Goal: Task Accomplishment & Management: Complete application form

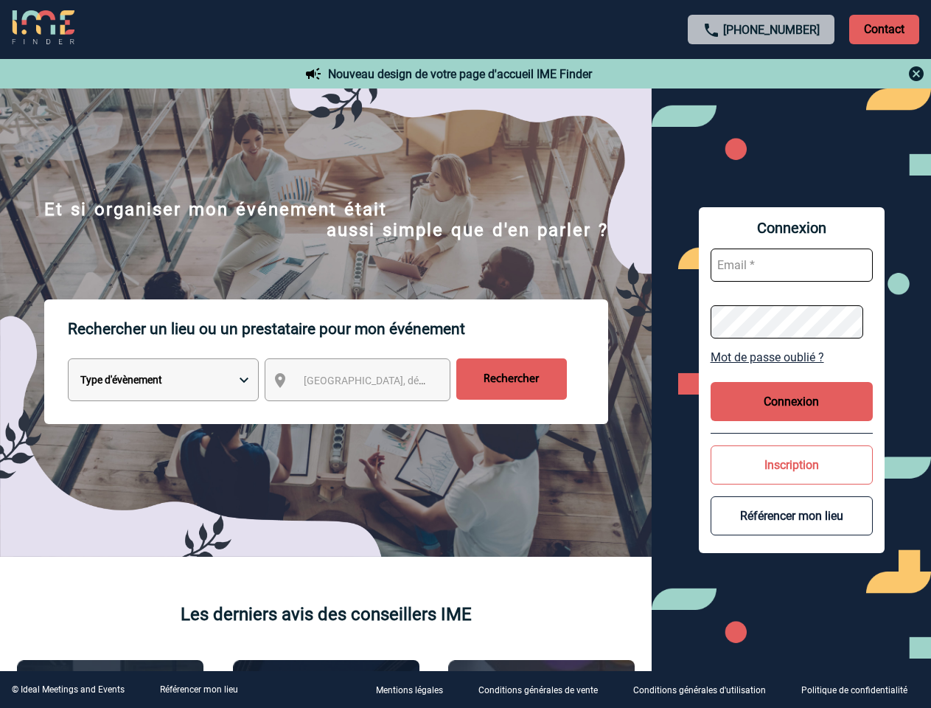
click at [465, 354] on p "Rechercher un lieu ou un prestataire pour mon événement" at bounding box center [338, 328] width 541 height 59
click at [884, 29] on p "Contact" at bounding box center [885, 30] width 70 height 30
click at [762, 74] on div at bounding box center [762, 74] width 328 height 18
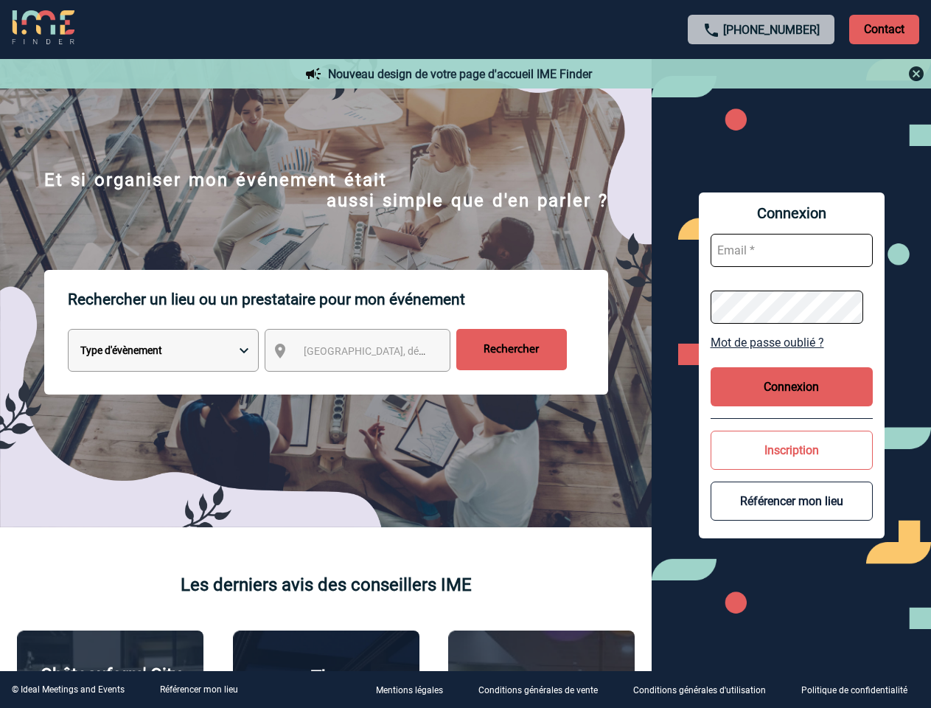
click at [371, 383] on div at bounding box center [373, 283] width 746 height 566
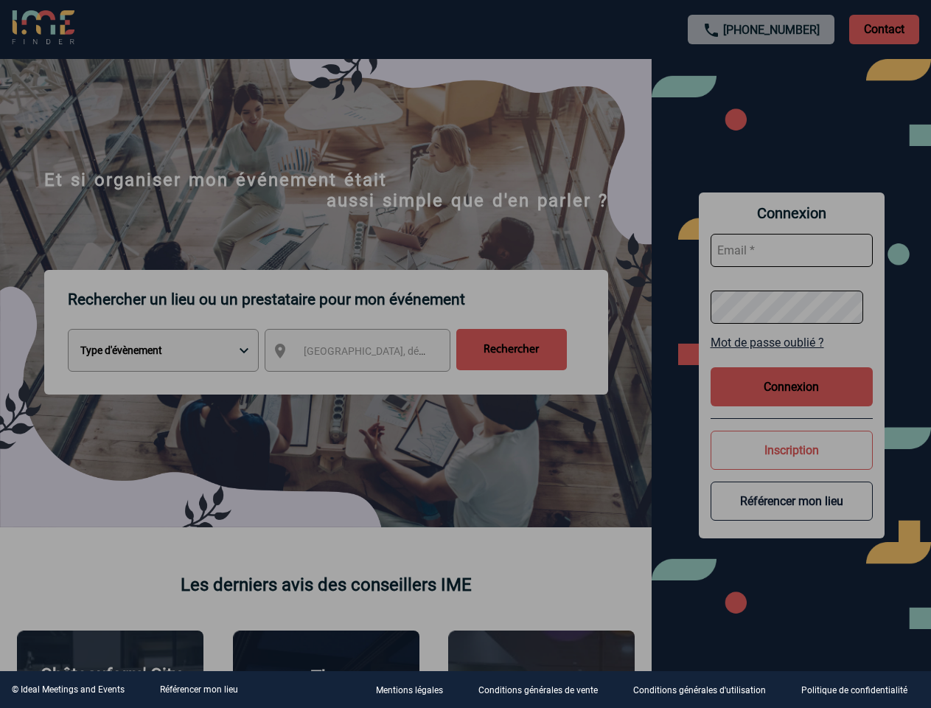
click at [792, 357] on div at bounding box center [465, 354] width 931 height 708
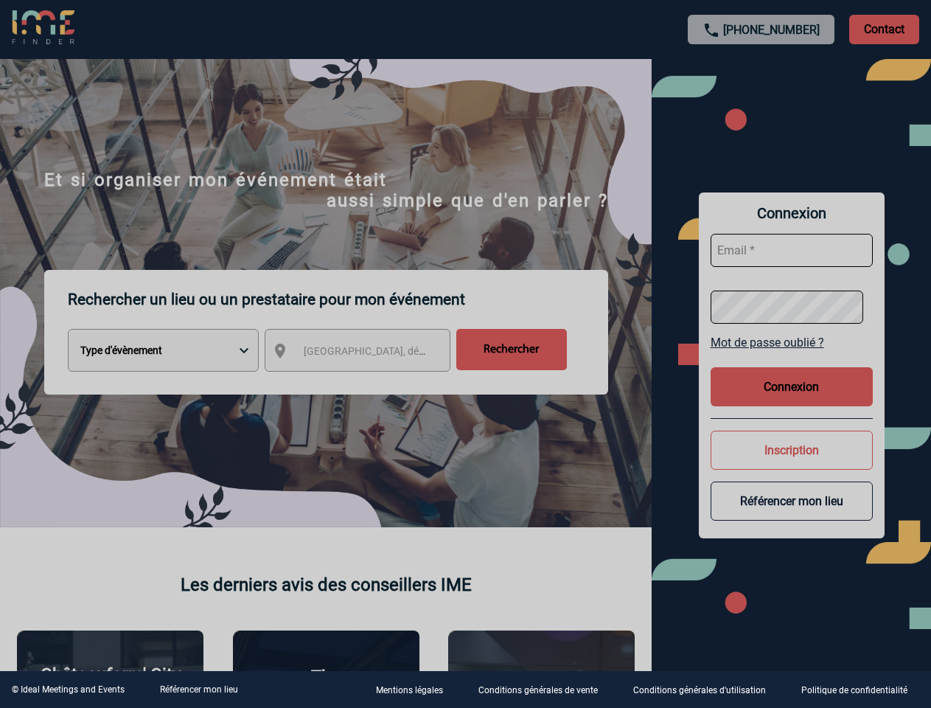
click at [792, 401] on div at bounding box center [465, 354] width 931 height 708
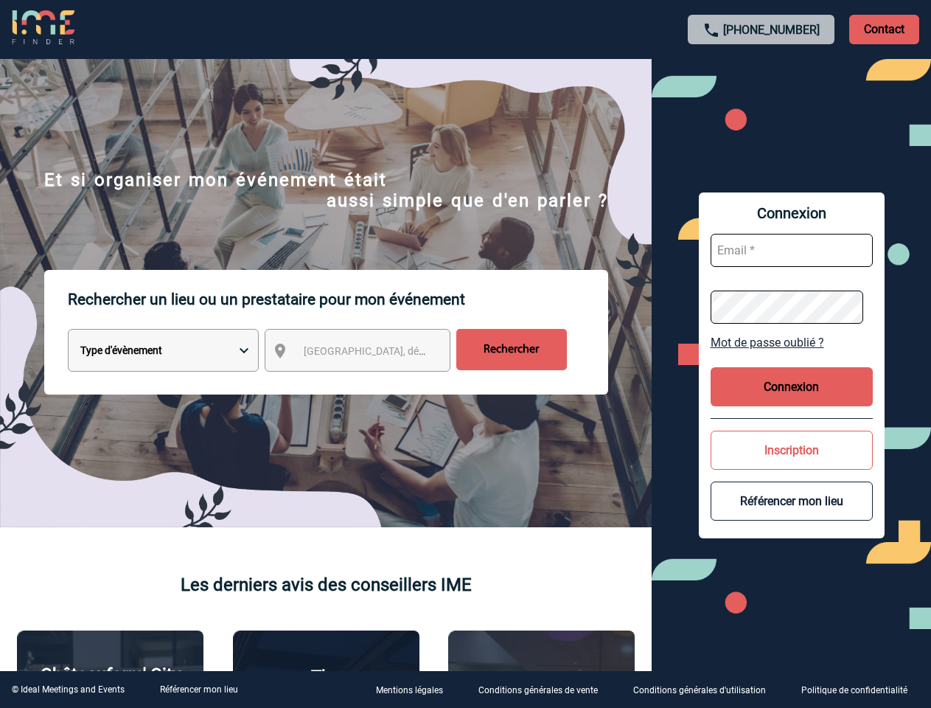
click at [792, 465] on button "Inscription" at bounding box center [792, 450] width 162 height 39
click at [792, 516] on button "Référencer mon lieu" at bounding box center [792, 501] width 162 height 39
click at [198, 690] on link "Référencer mon lieu" at bounding box center [199, 689] width 78 height 10
